Goal: Browse casually: Explore the website without a specific task or goal

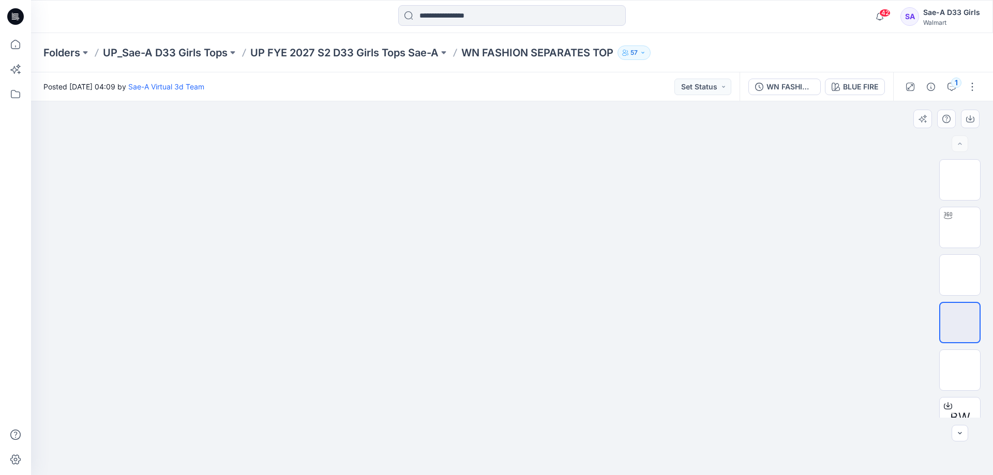
click at [900, 292] on div at bounding box center [512, 288] width 962 height 374
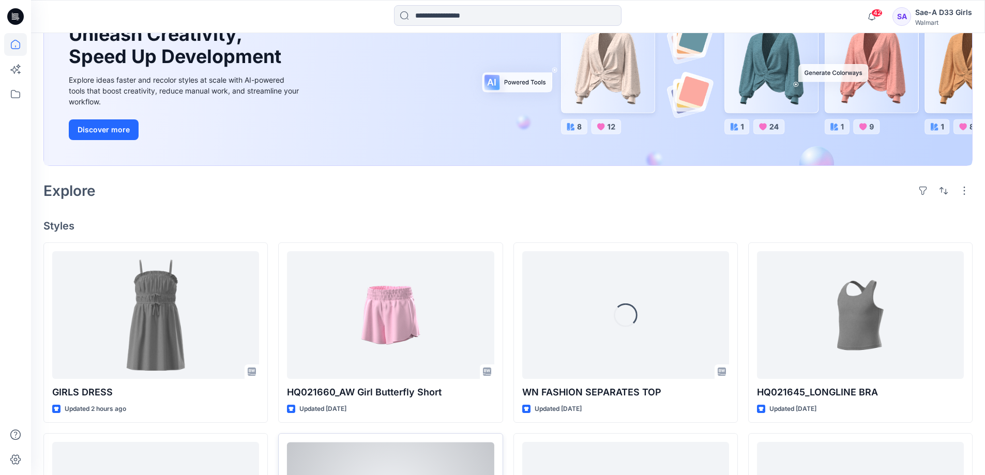
scroll to position [310, 0]
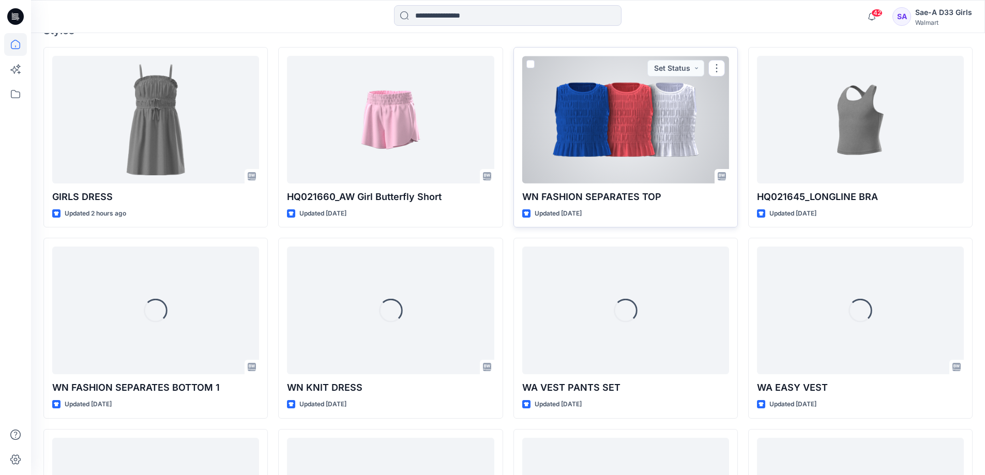
click at [595, 184] on div at bounding box center [625, 120] width 207 height 128
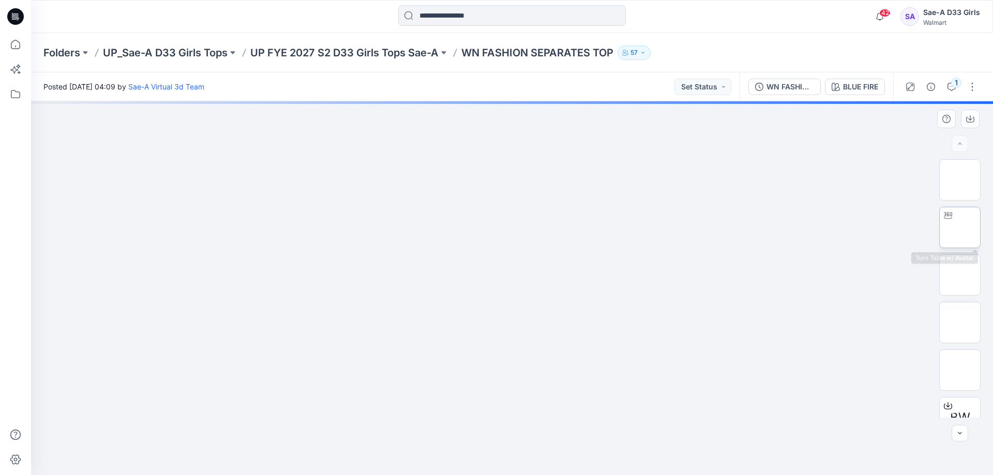
click at [960, 228] on img at bounding box center [960, 228] width 0 height 0
drag, startPoint x: 501, startPoint y: 227, endPoint x: 508, endPoint y: 271, distance: 45.2
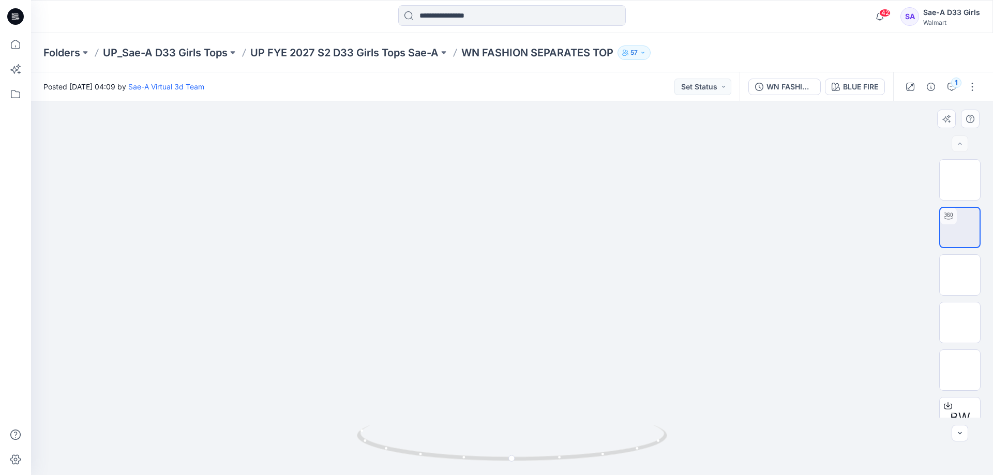
drag, startPoint x: 860, startPoint y: 286, endPoint x: 898, endPoint y: 276, distance: 38.9
